Goal: Task Accomplishment & Management: Manage account settings

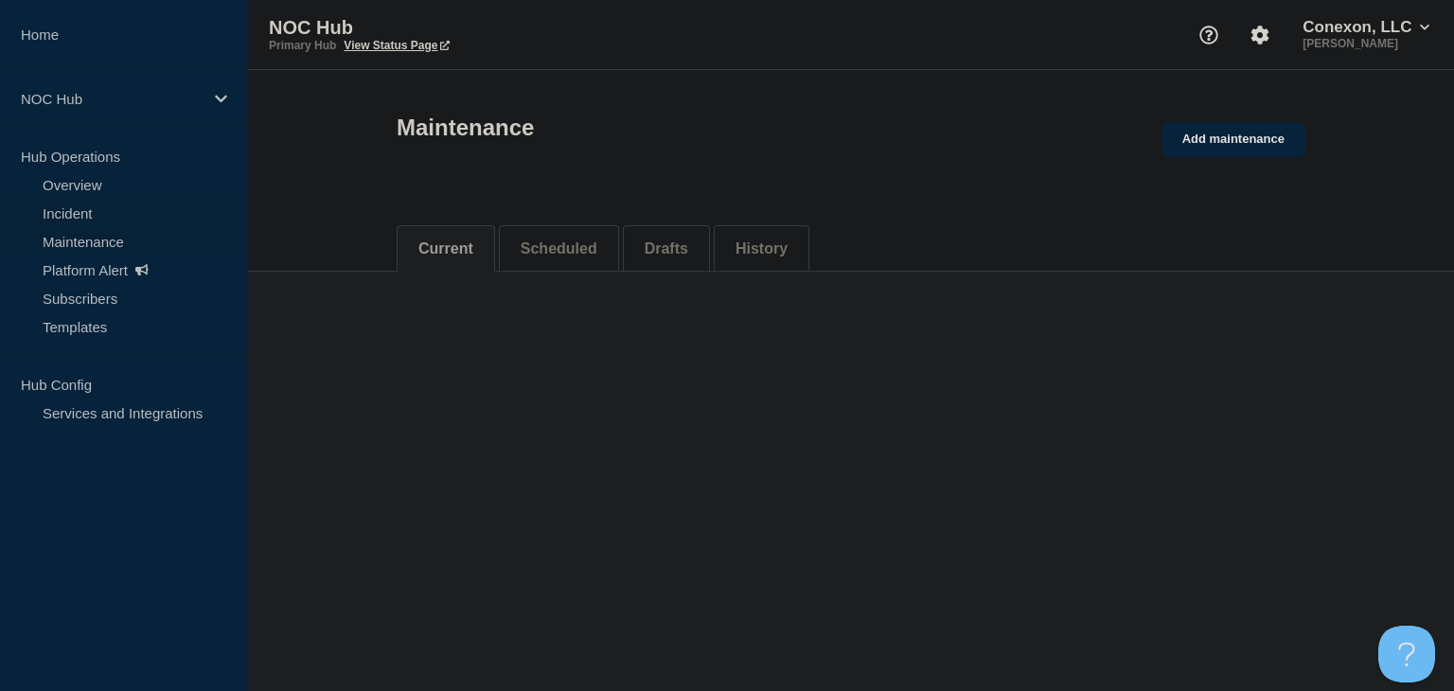
drag, startPoint x: 0, startPoint y: 0, endPoint x: 66, endPoint y: 208, distance: 218.5
click at [66, 208] on link "Incident" at bounding box center [114, 213] width 229 height 28
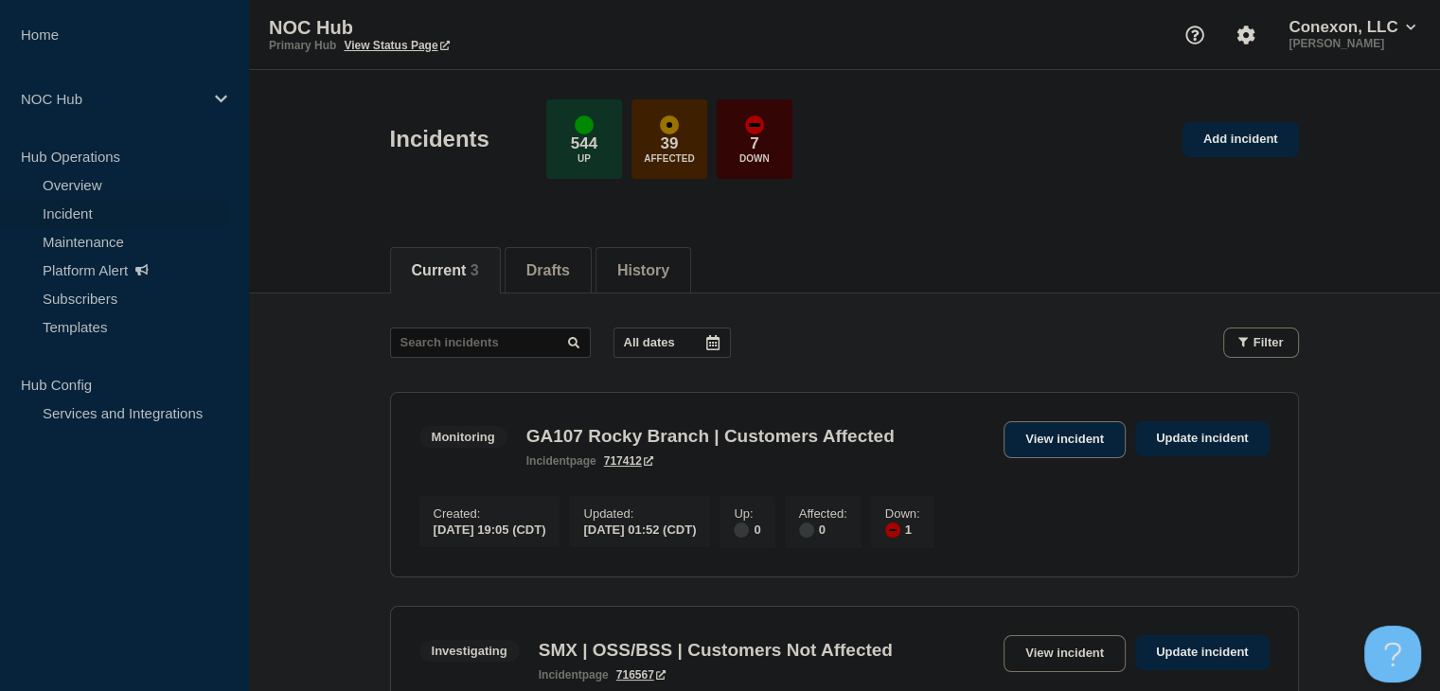
click at [1037, 435] on link "View incident" at bounding box center [1064, 439] width 122 height 37
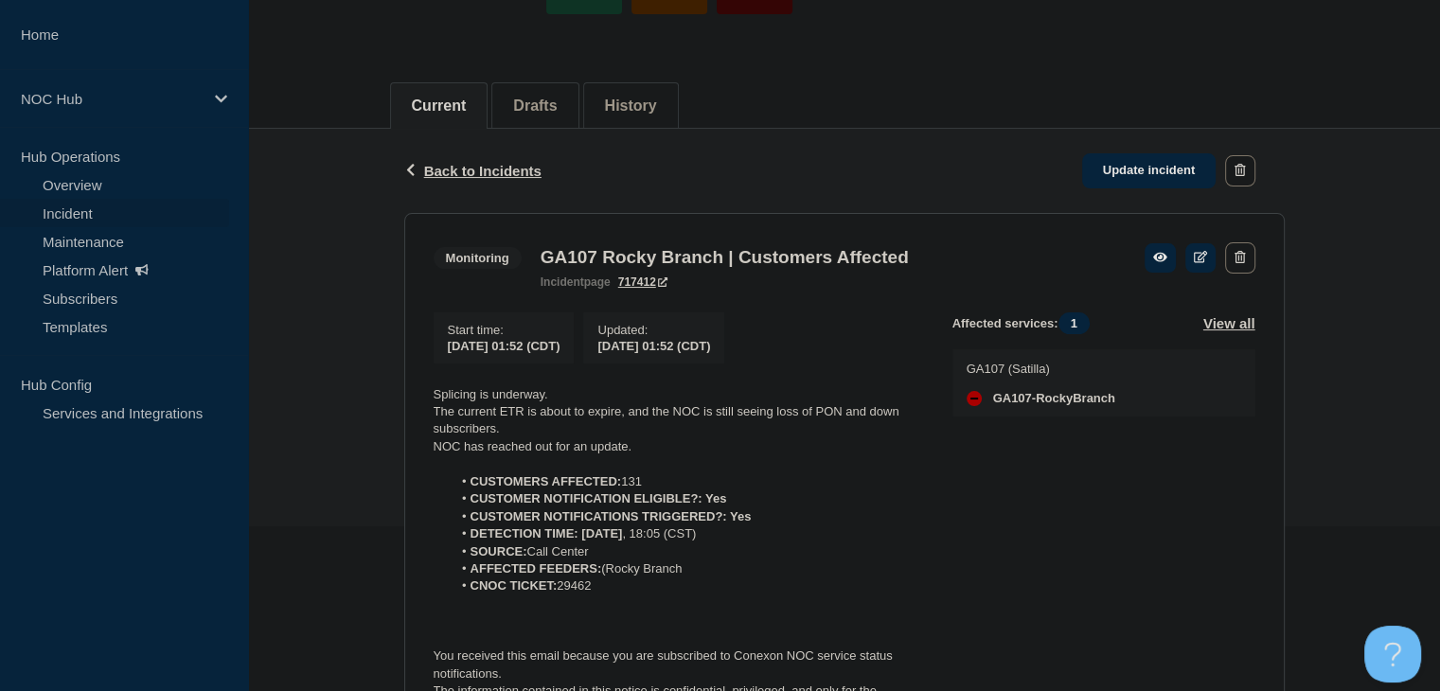
scroll to position [284, 0]
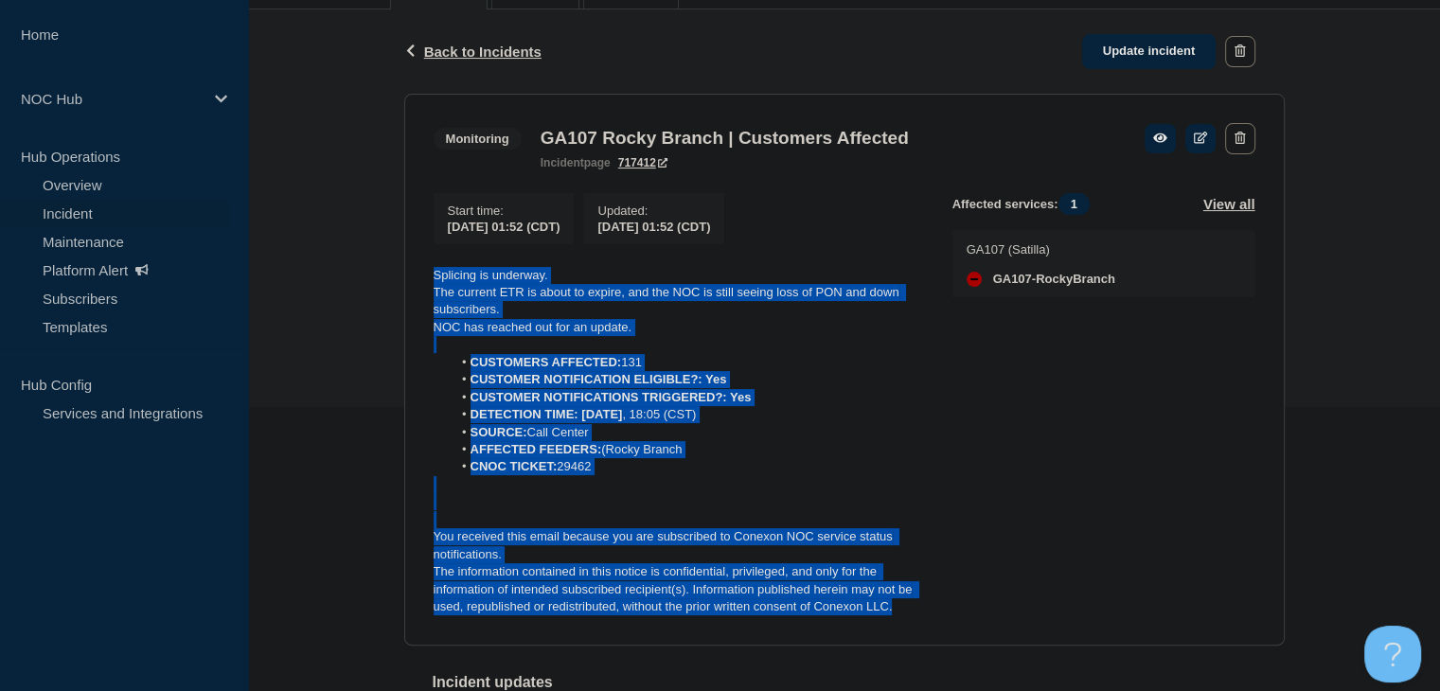
drag, startPoint x: 904, startPoint y: 626, endPoint x: 417, endPoint y: 285, distance: 594.8
click at [417, 285] on section "Monitoring GA107 Rocky Branch | Customers Affected incident page 717412 Start t…" at bounding box center [844, 370] width 880 height 552
copy div "Splicing is underway. The current ETR is about to expire, and the NOC is still …"
click at [1121, 48] on link "Update incident" at bounding box center [1149, 51] width 134 height 35
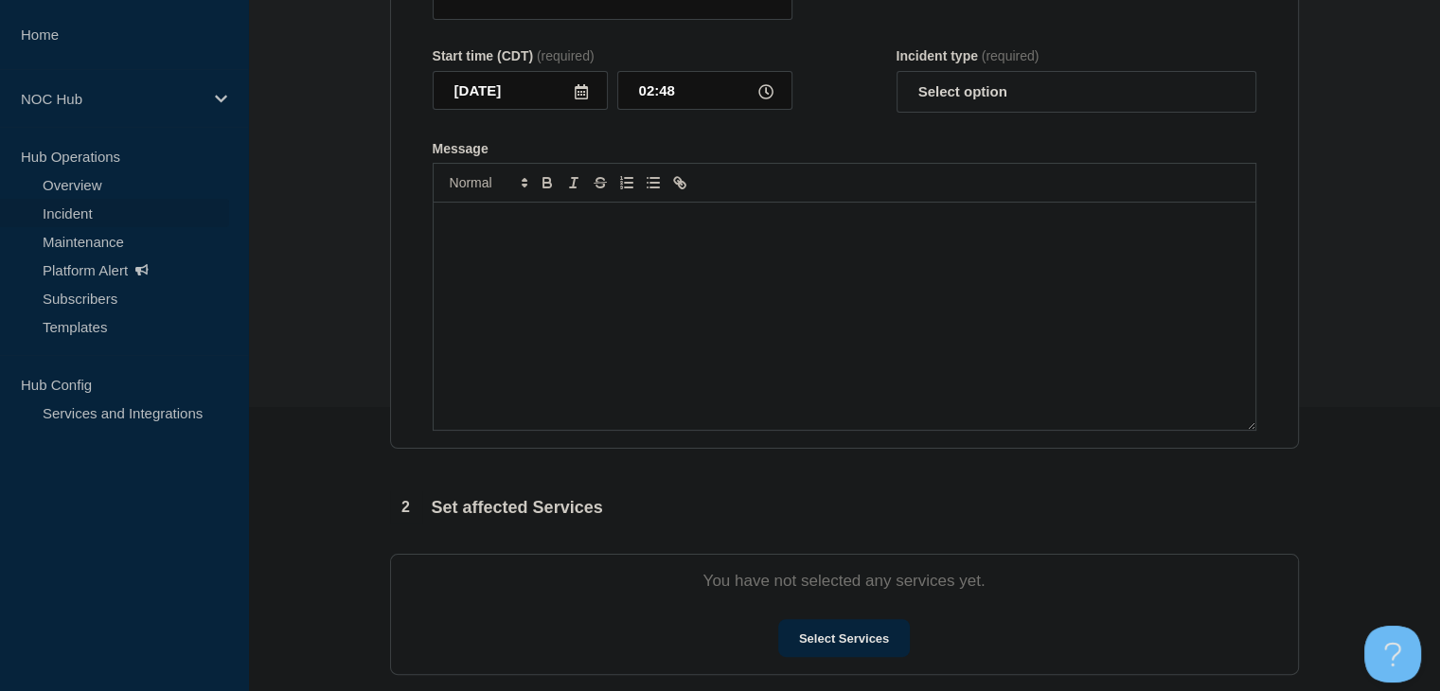
type input "GA107 Rocky Branch | Customers Affected"
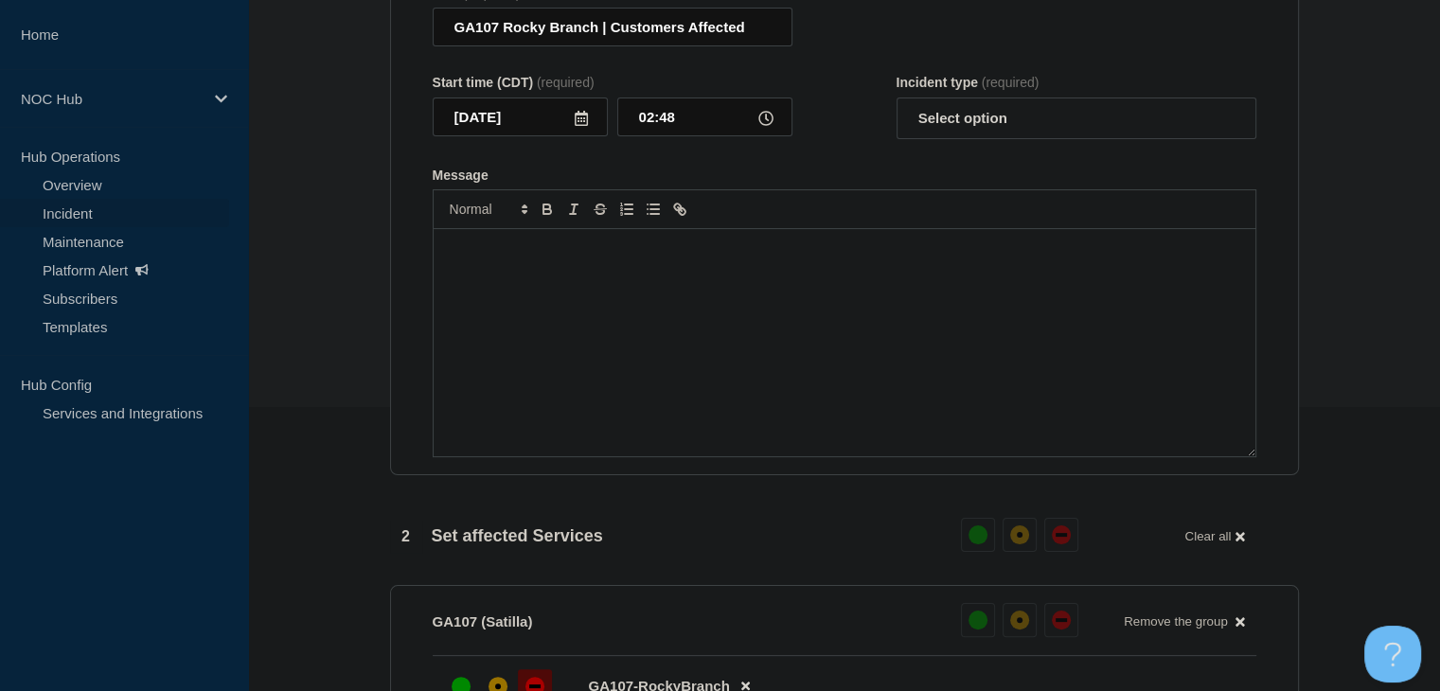
click at [768, 315] on div "Message" at bounding box center [845, 342] width 822 height 227
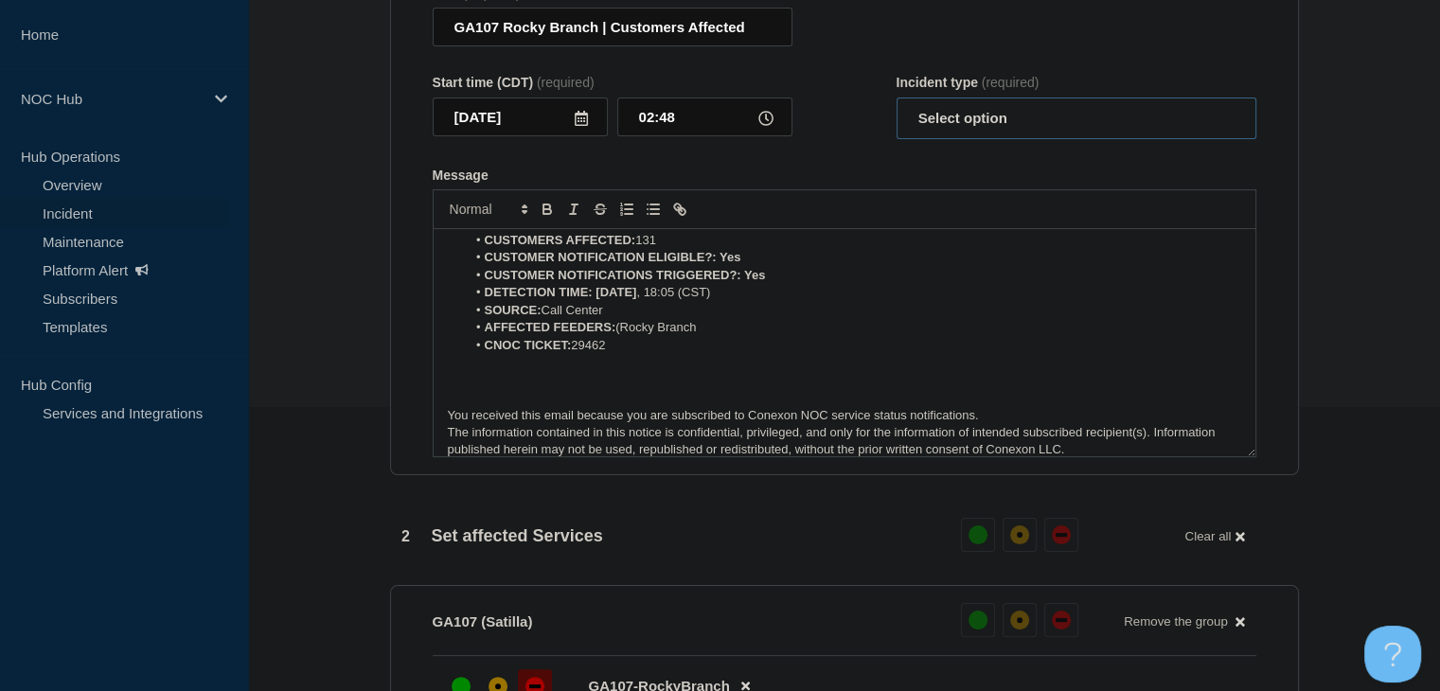
click at [993, 133] on select "Select option Investigating Identified Monitoring Resolved" at bounding box center [1076, 119] width 360 height 42
select select "monitoring"
click at [896, 109] on select "Select option Investigating Identified Monitoring Resolved" at bounding box center [1076, 119] width 360 height 42
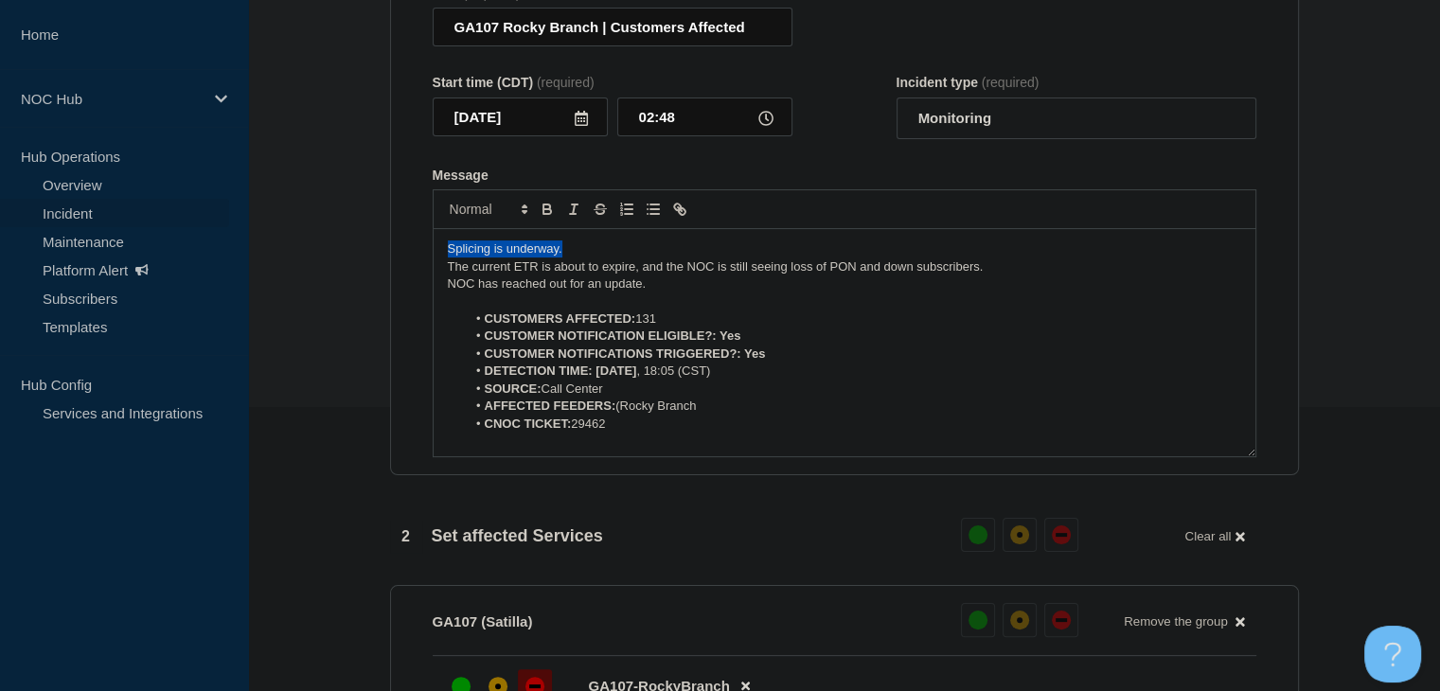
drag, startPoint x: 583, startPoint y: 263, endPoint x: 322, endPoint y: 234, distance: 262.9
click at [322, 234] on section "1 Provide details Title (required) GA107 Rocky Branch | Customers Affected Star…" at bounding box center [844, 665] width 1192 height 1521
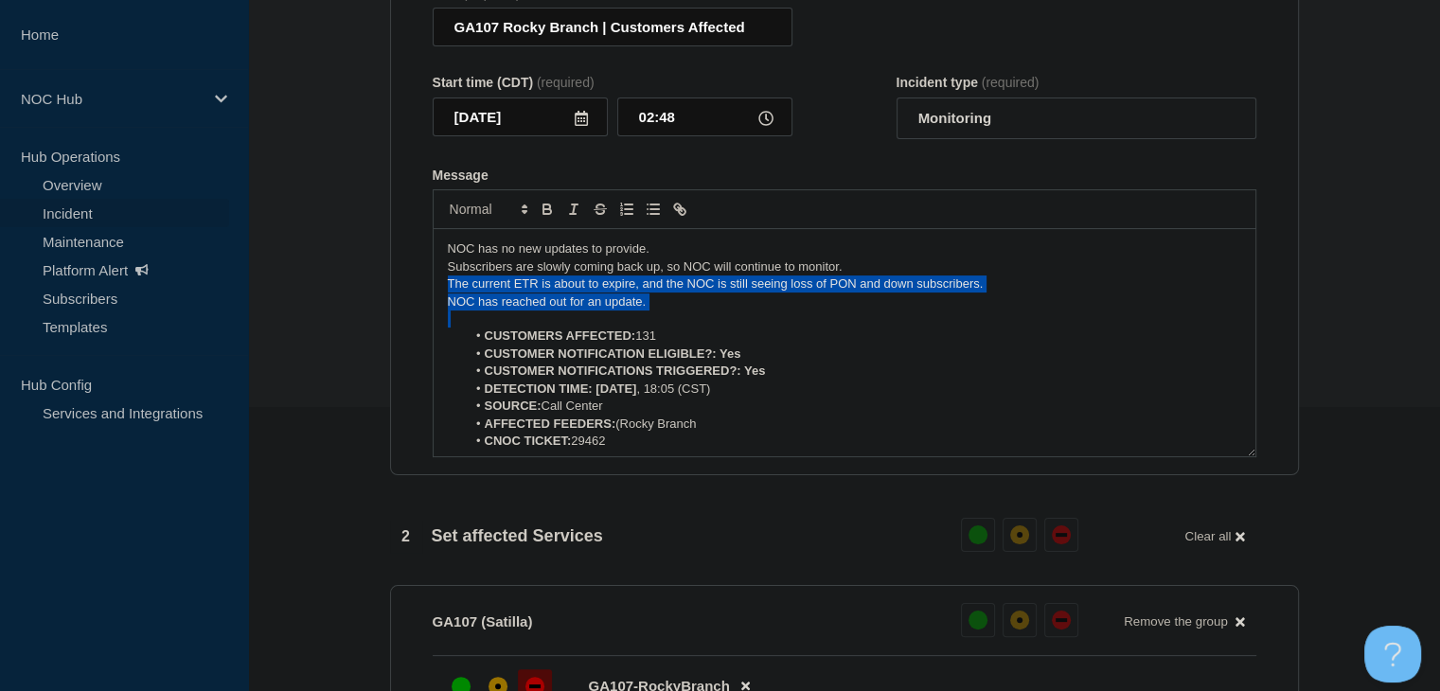
drag, startPoint x: 664, startPoint y: 322, endPoint x: 418, endPoint y: 295, distance: 246.6
click at [417, 293] on section "Title (required) GA107 Rocky Branch | Customers Affected Start time (CDT) (requ…" at bounding box center [844, 222] width 909 height 508
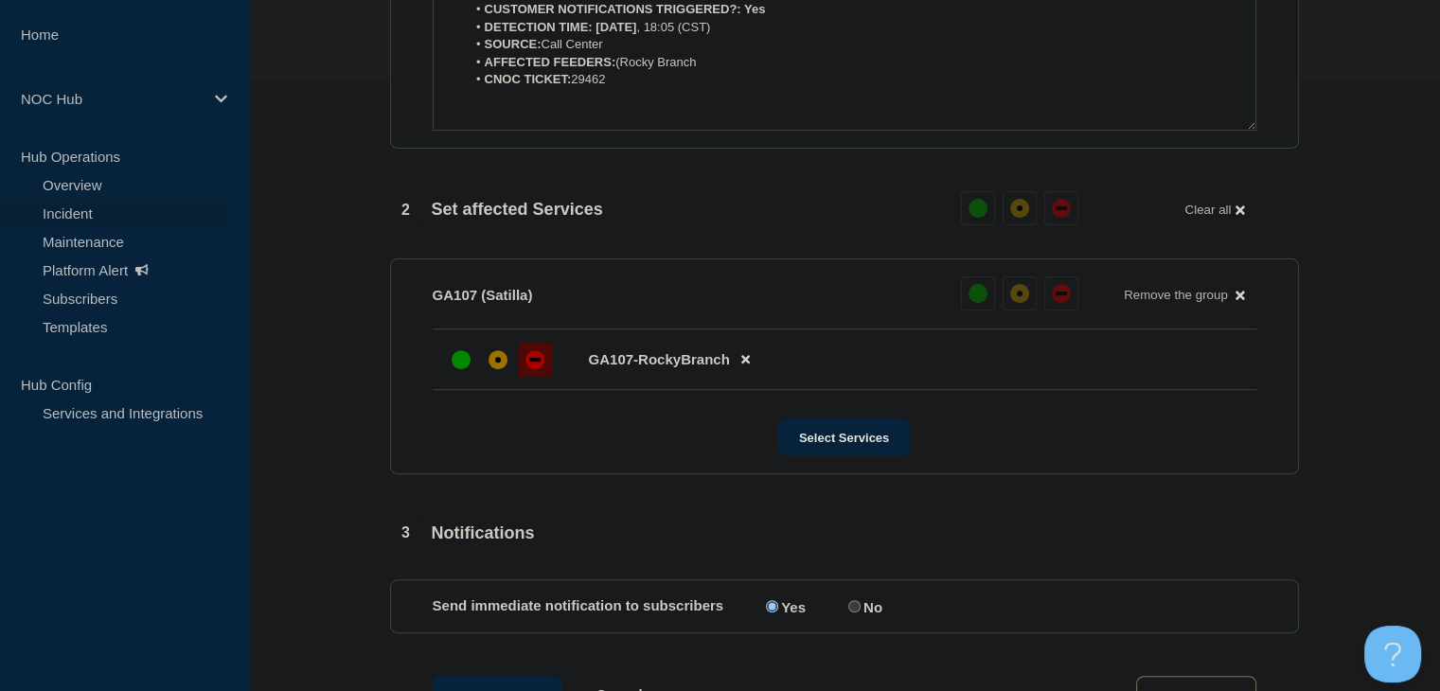
scroll to position [757, 0]
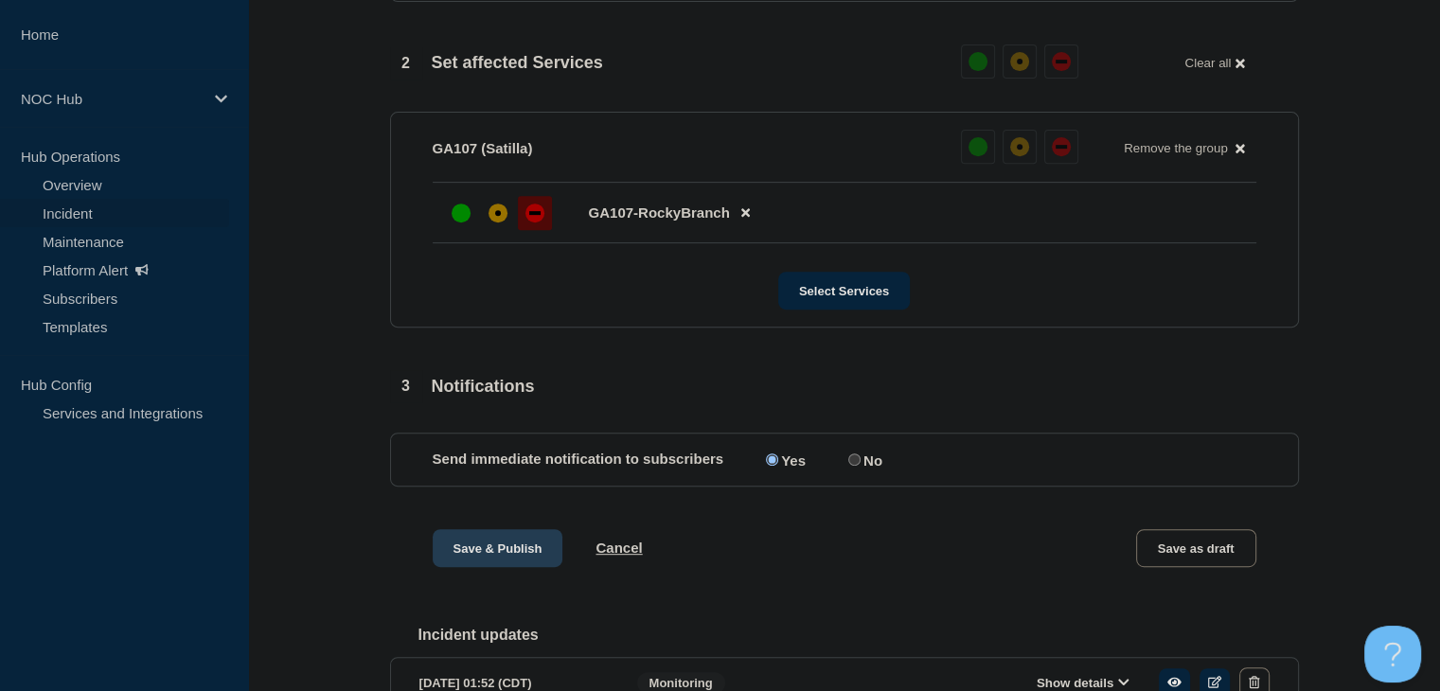
click at [530, 548] on button "Save & Publish" at bounding box center [498, 548] width 131 height 38
